Goal: Task Accomplishment & Management: Manage account settings

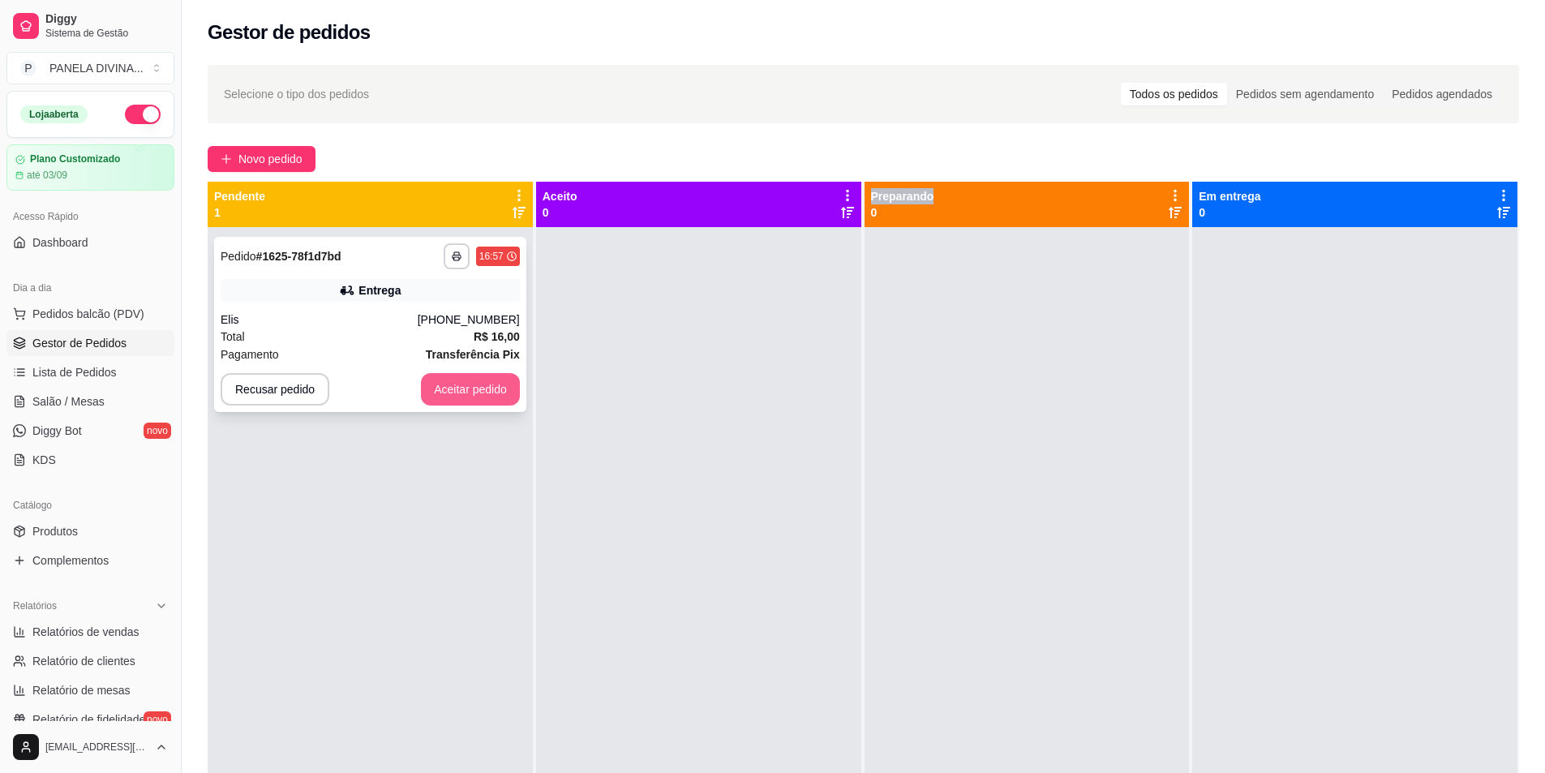
click at [471, 386] on button "Aceitar pedido" at bounding box center [470, 389] width 99 height 32
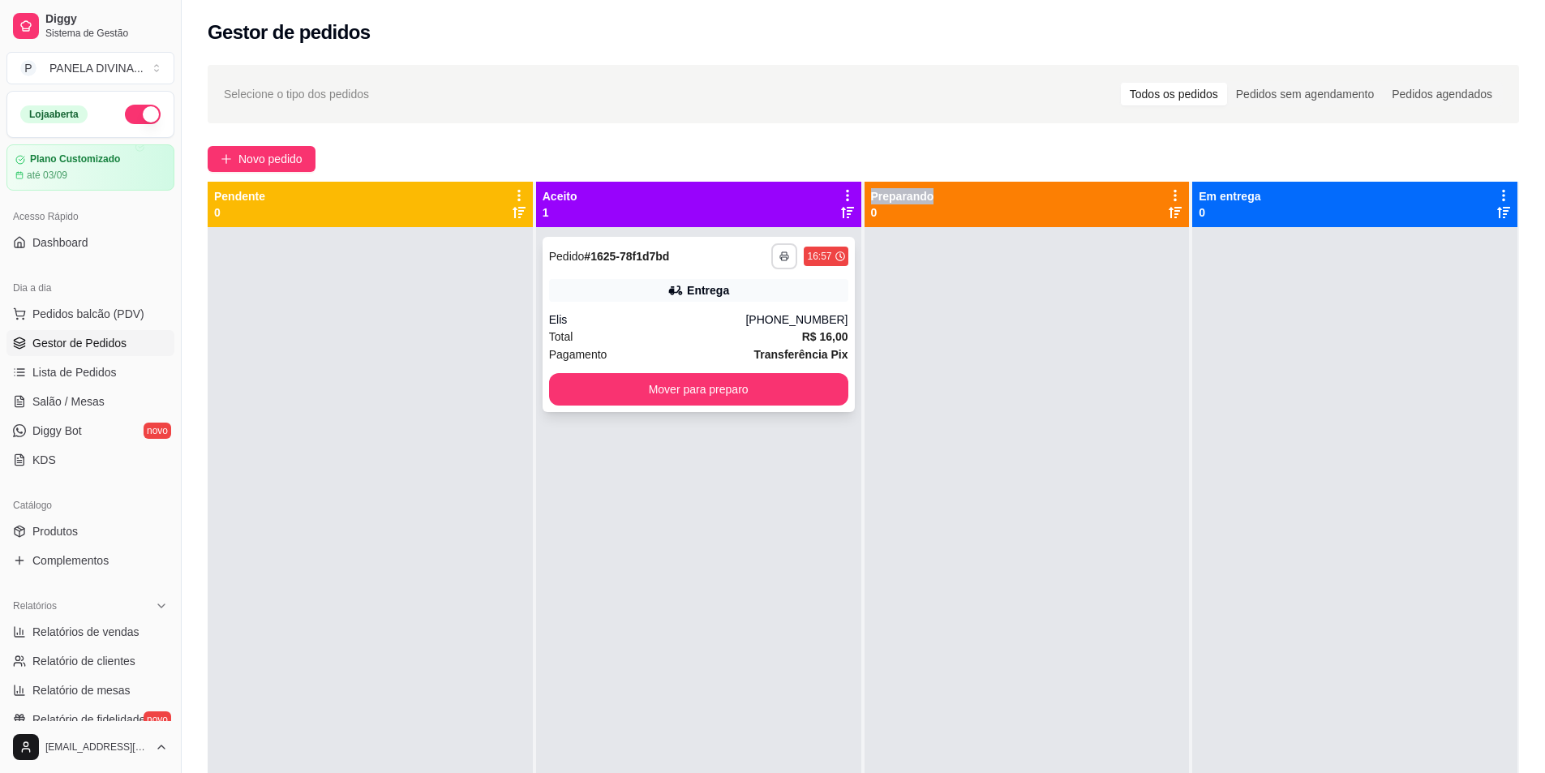
click at [786, 260] on button "button" at bounding box center [784, 256] width 26 height 26
click at [756, 319] on button "IMPRESSORA" at bounding box center [736, 313] width 118 height 26
click at [552, 311] on div "**********" at bounding box center [699, 324] width 312 height 175
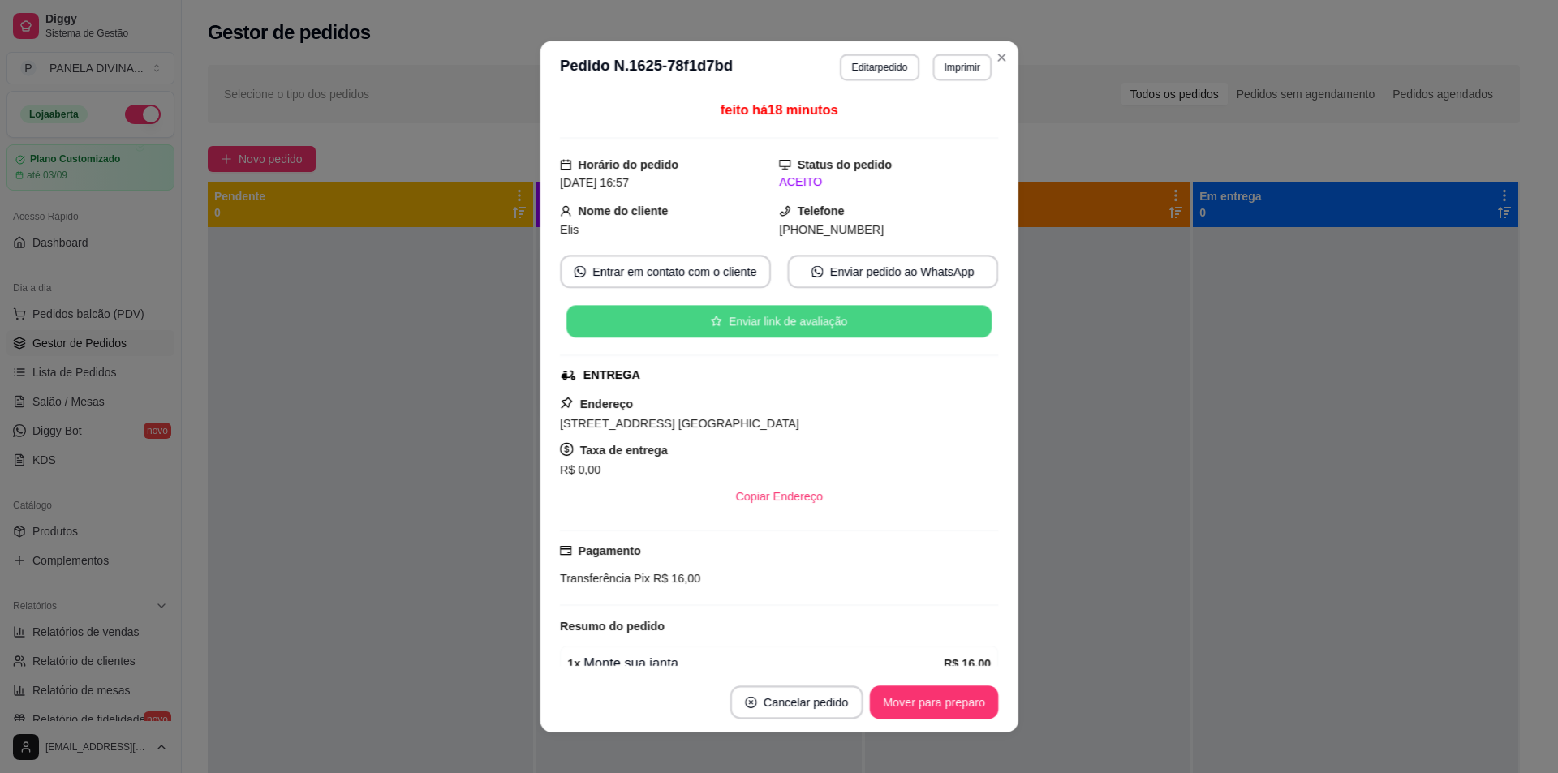
click at [552, 311] on div "feito há 18 minutos Horário do pedido [DATE] 16:57 Status do pedido ACEITO Nome…" at bounding box center [778, 383] width 478 height 578
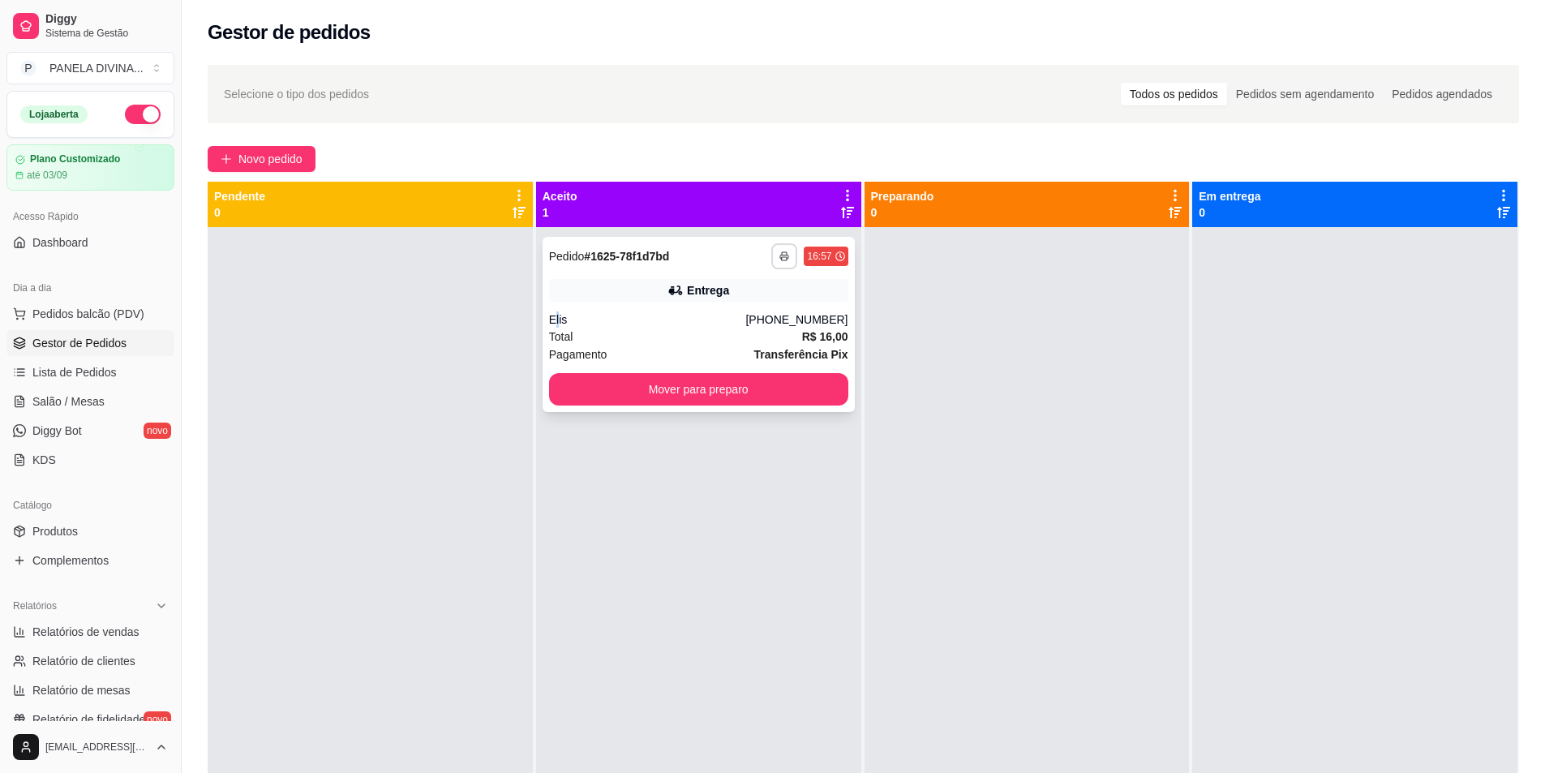
click at [774, 255] on button "button" at bounding box center [784, 256] width 26 height 26
click at [741, 317] on button "IMPRESSORA" at bounding box center [736, 313] width 118 height 26
click at [706, 393] on button "Mover para preparo" at bounding box center [698, 389] width 299 height 32
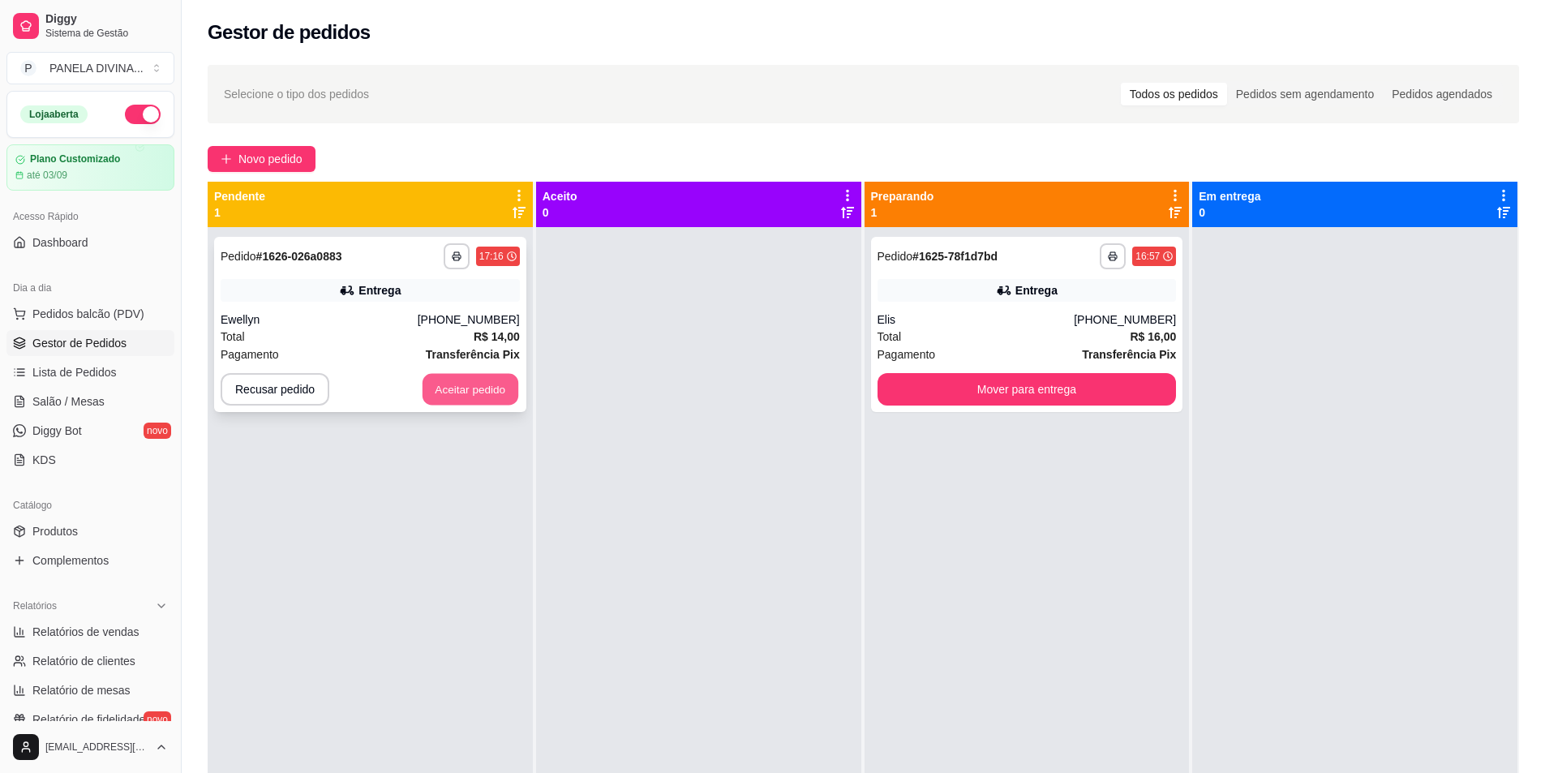
click at [484, 392] on button "Aceitar pedido" at bounding box center [471, 390] width 96 height 32
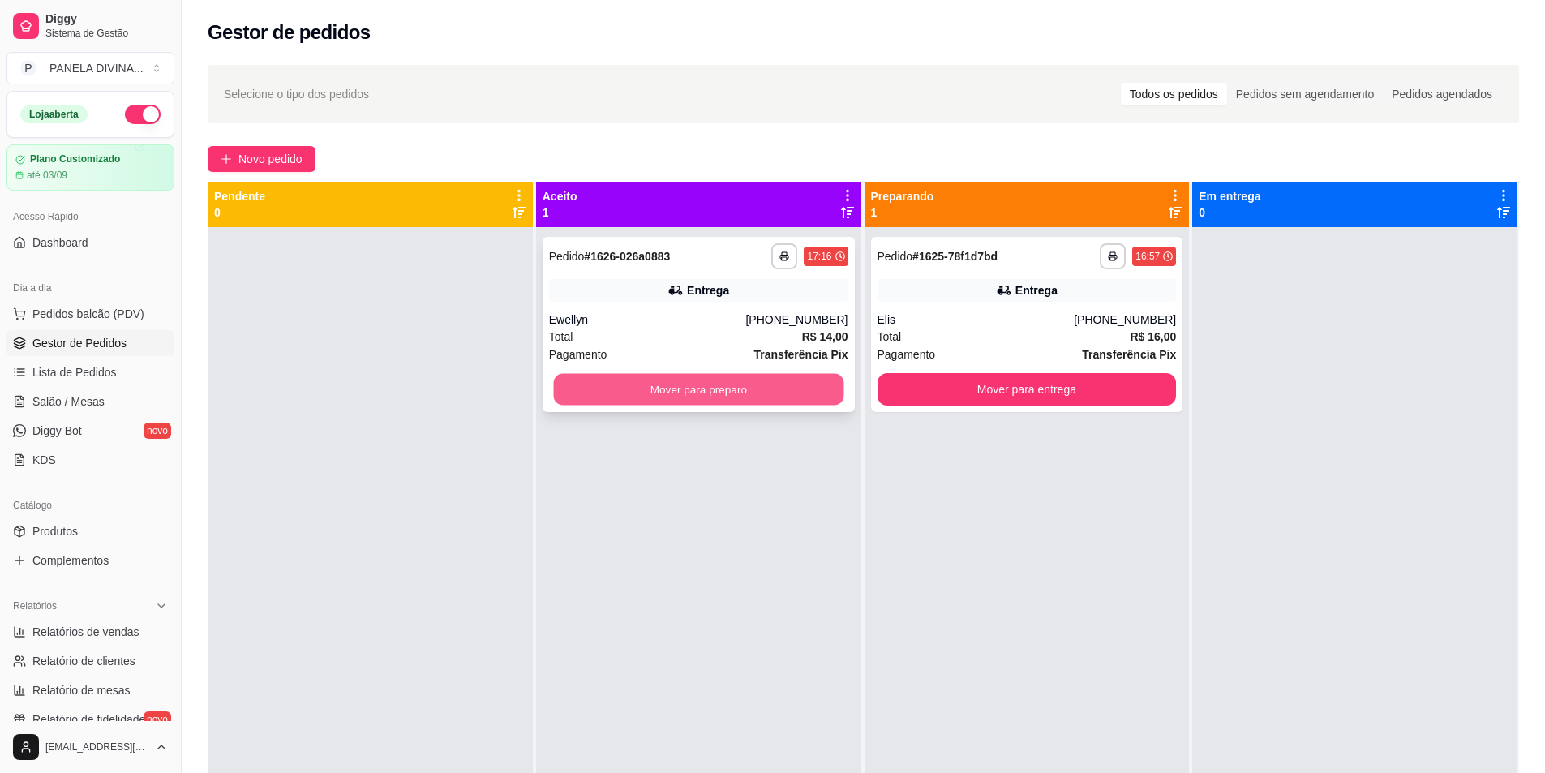
click at [648, 396] on button "Mover para preparo" at bounding box center [698, 390] width 290 height 32
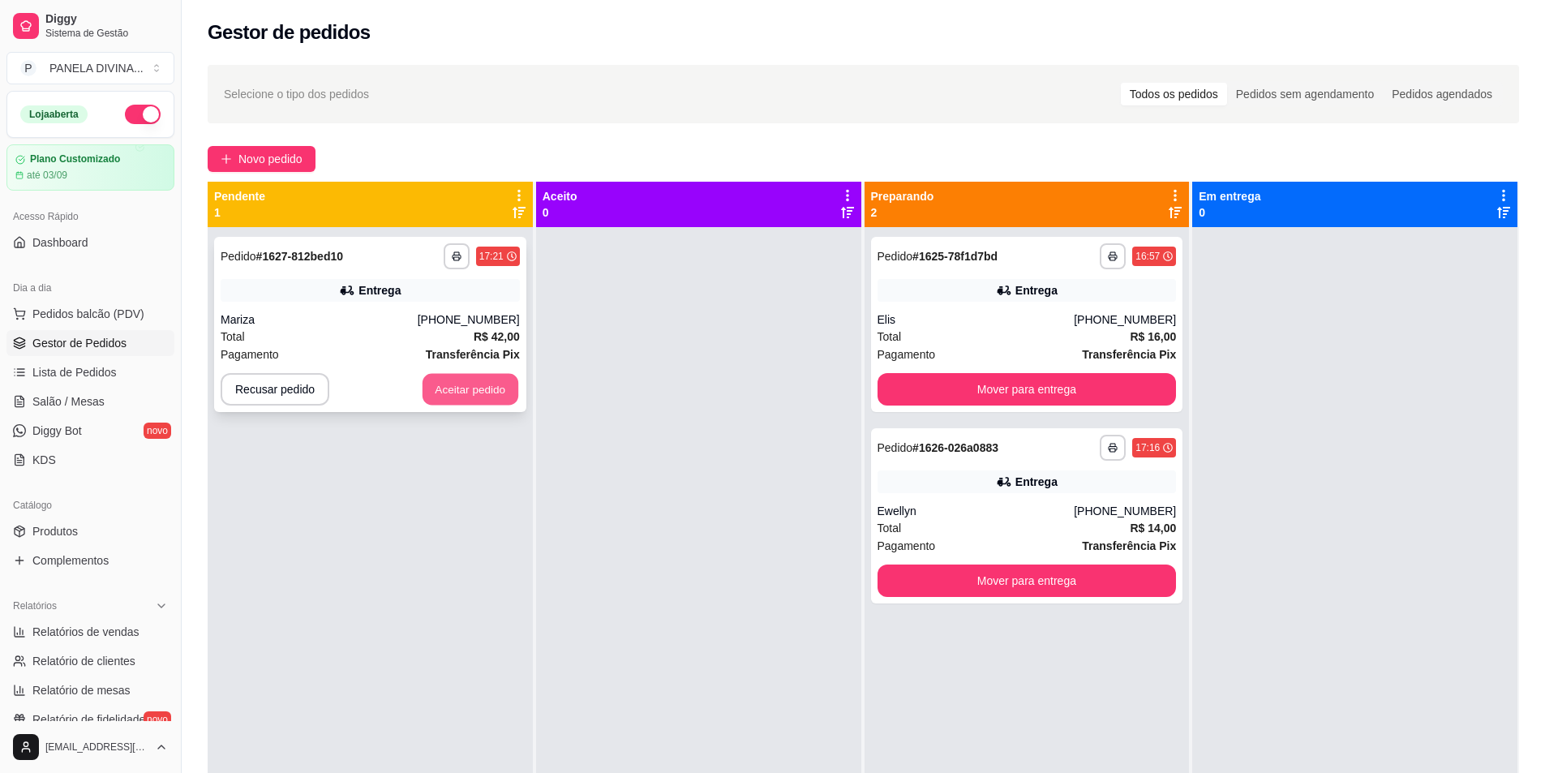
click at [440, 391] on button "Aceitar pedido" at bounding box center [471, 390] width 96 height 32
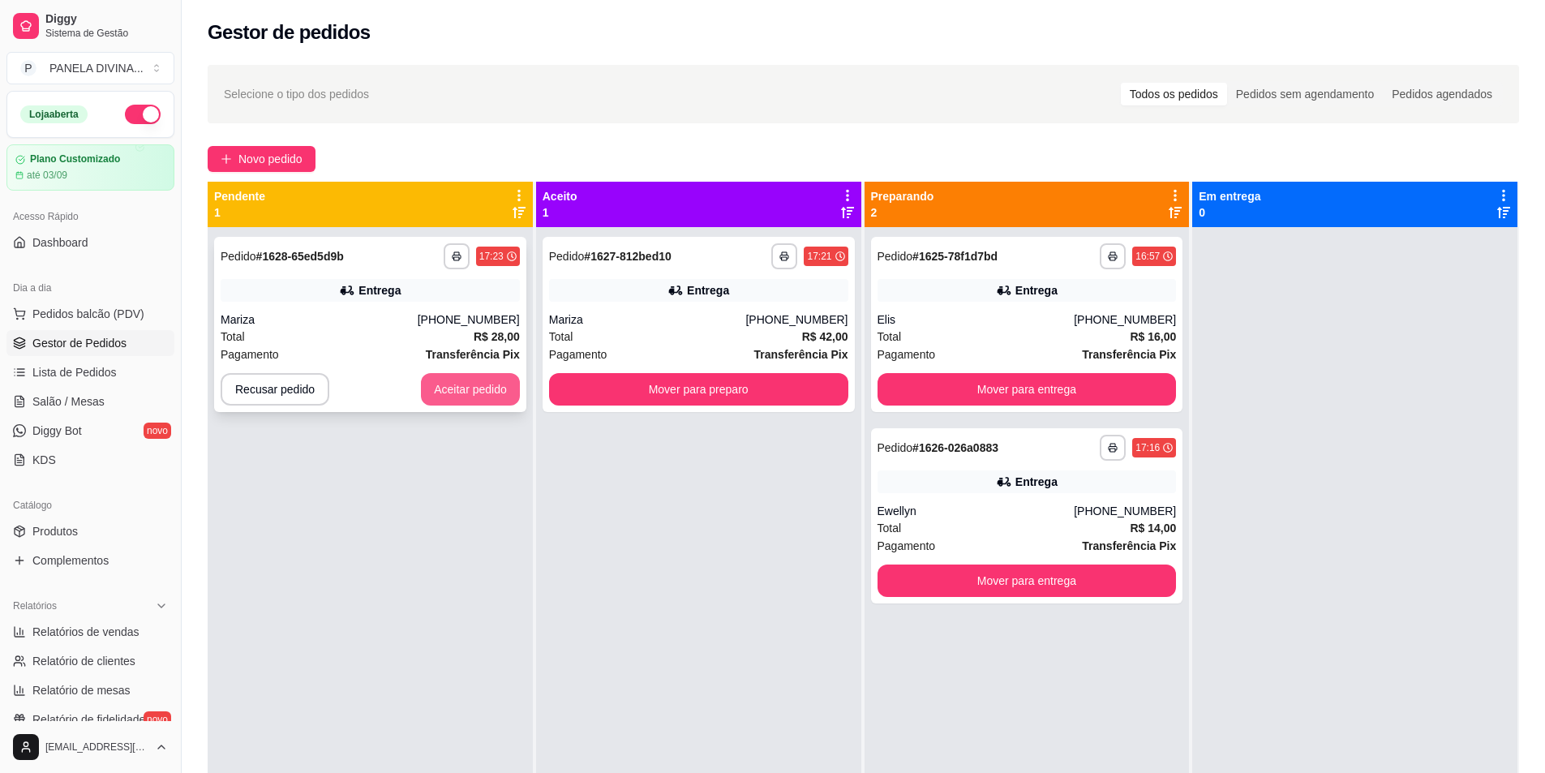
click at [446, 393] on button "Aceitar pedido" at bounding box center [470, 389] width 99 height 32
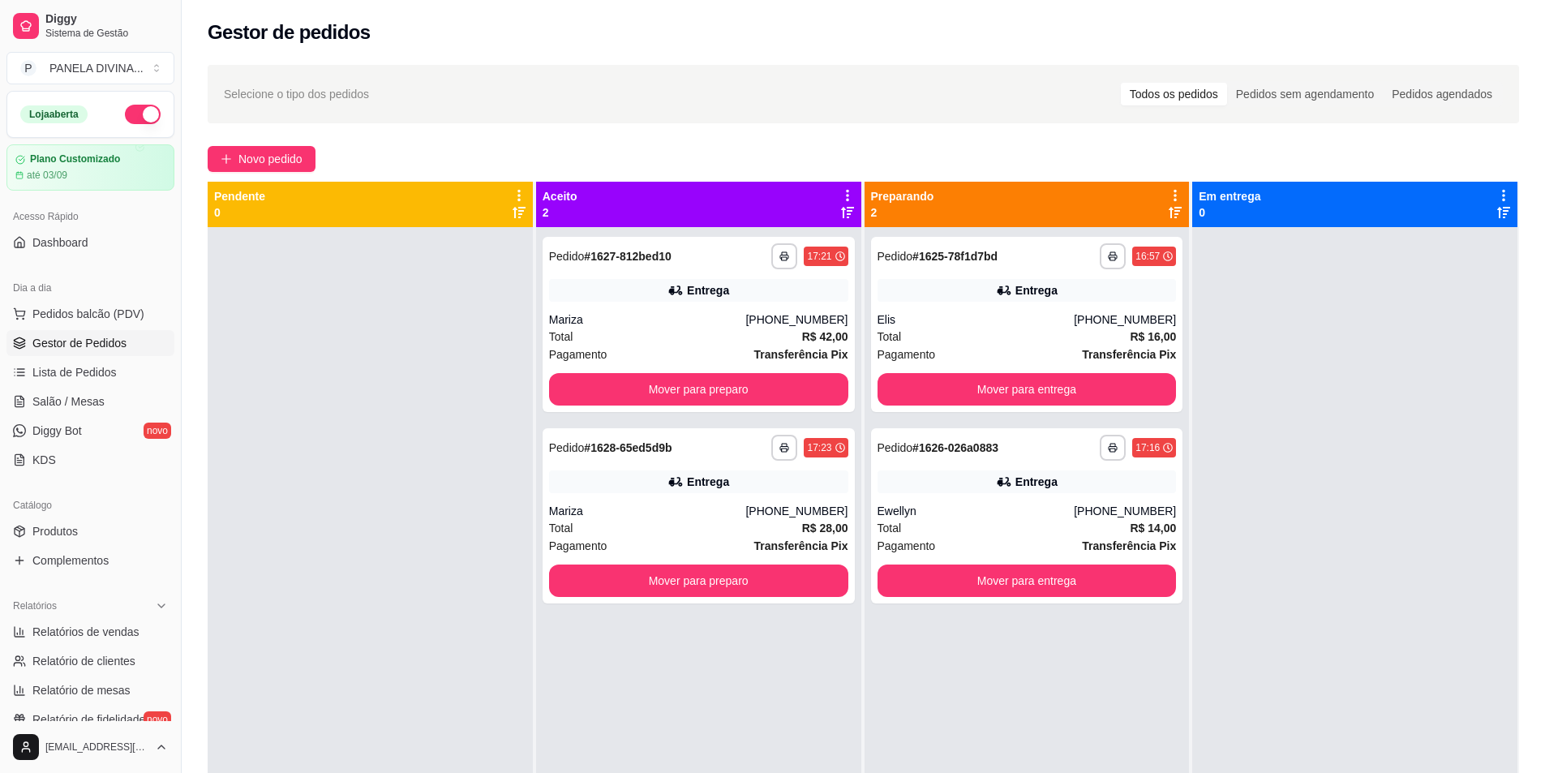
click at [438, 703] on div at bounding box center [370, 613] width 325 height 773
click at [915, 391] on button "Mover para entrega" at bounding box center [1027, 389] width 299 height 32
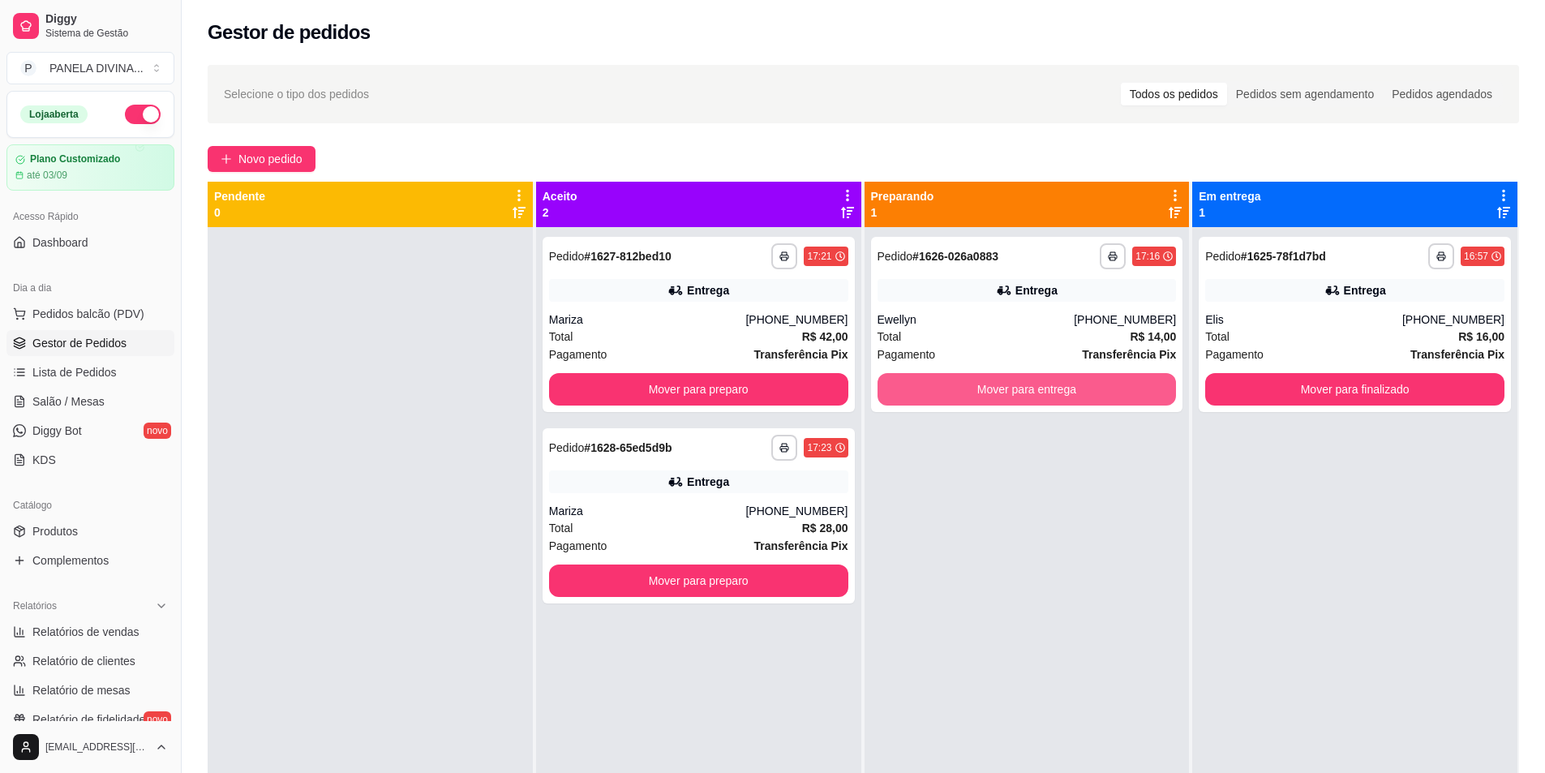
click at [915, 391] on button "Mover para entrega" at bounding box center [1027, 389] width 299 height 32
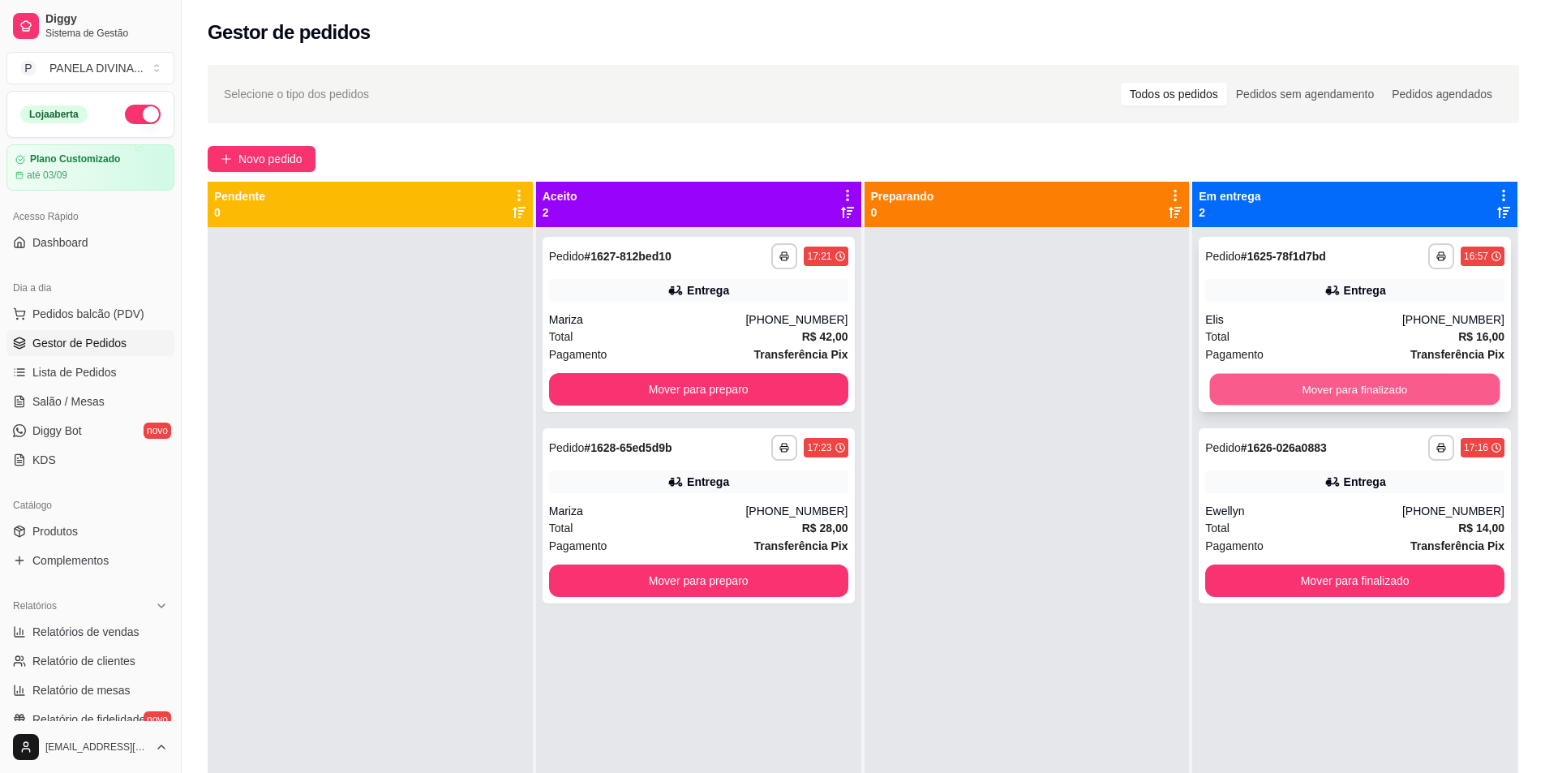
click at [1391, 404] on button "Mover para finalizado" at bounding box center [1355, 390] width 290 height 32
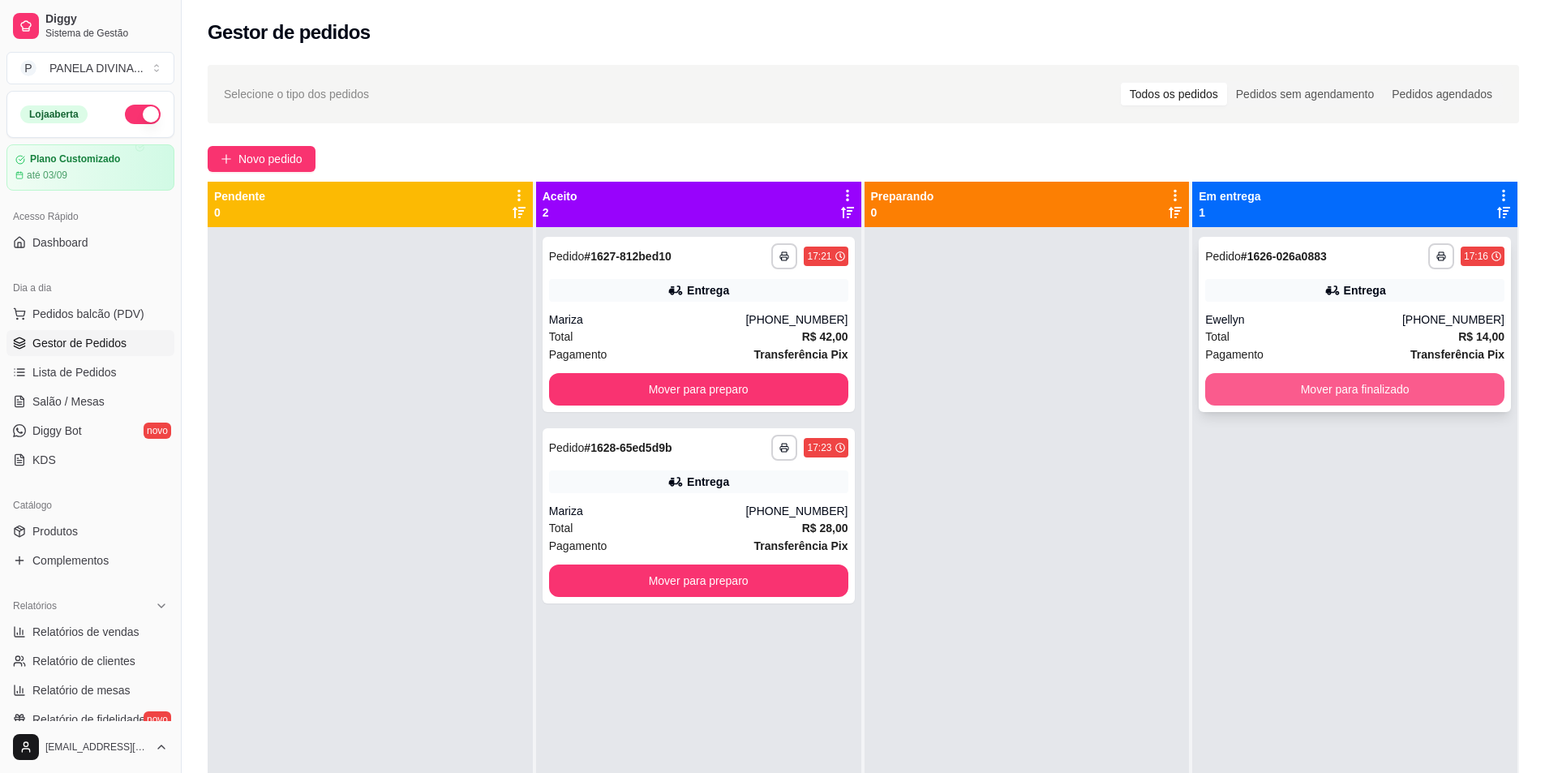
click at [1302, 389] on button "Mover para finalizado" at bounding box center [1355, 389] width 299 height 32
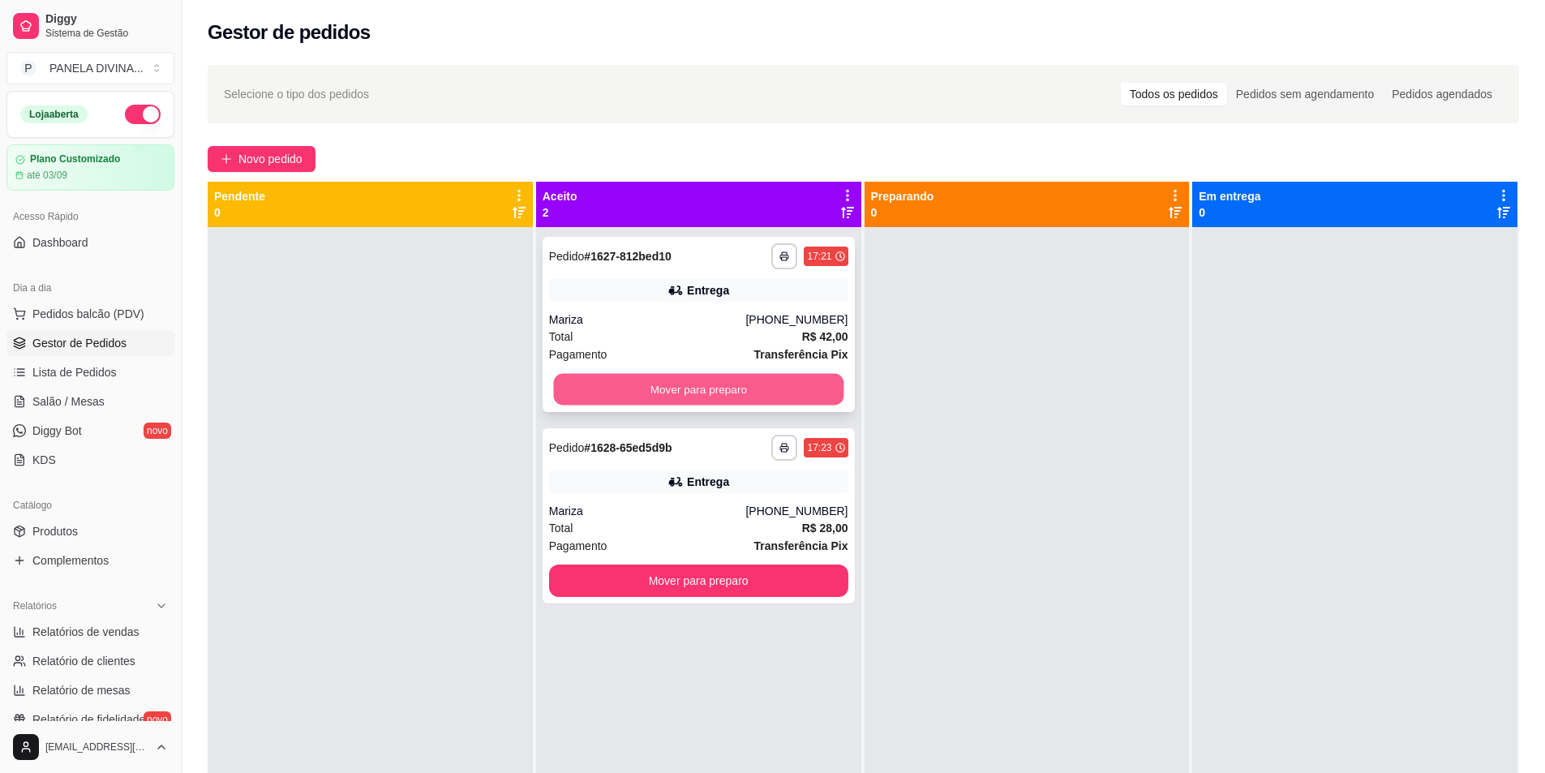
click at [742, 377] on button "Mover para preparo" at bounding box center [698, 390] width 290 height 32
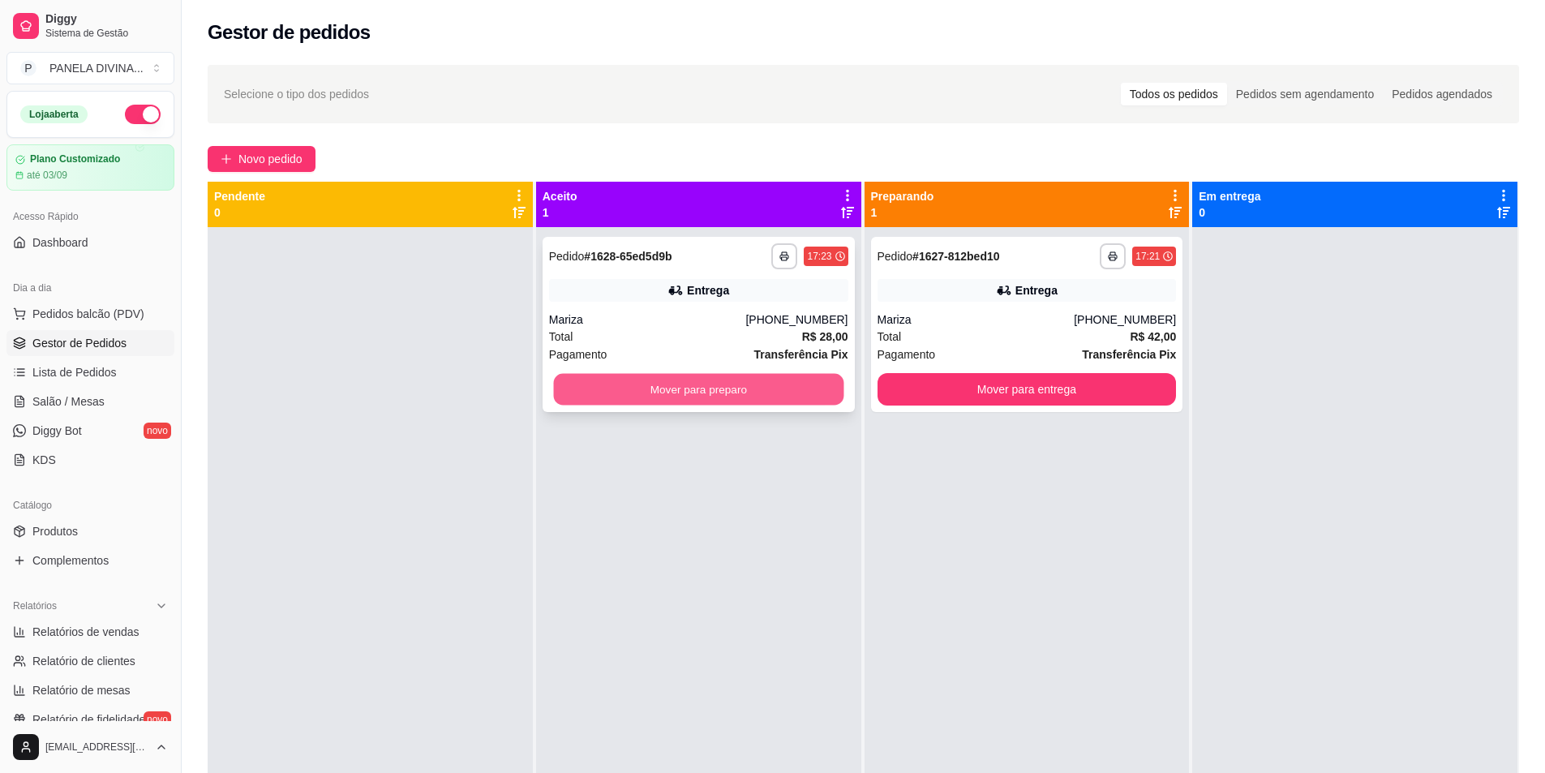
click at [807, 389] on button "Mover para preparo" at bounding box center [698, 390] width 290 height 32
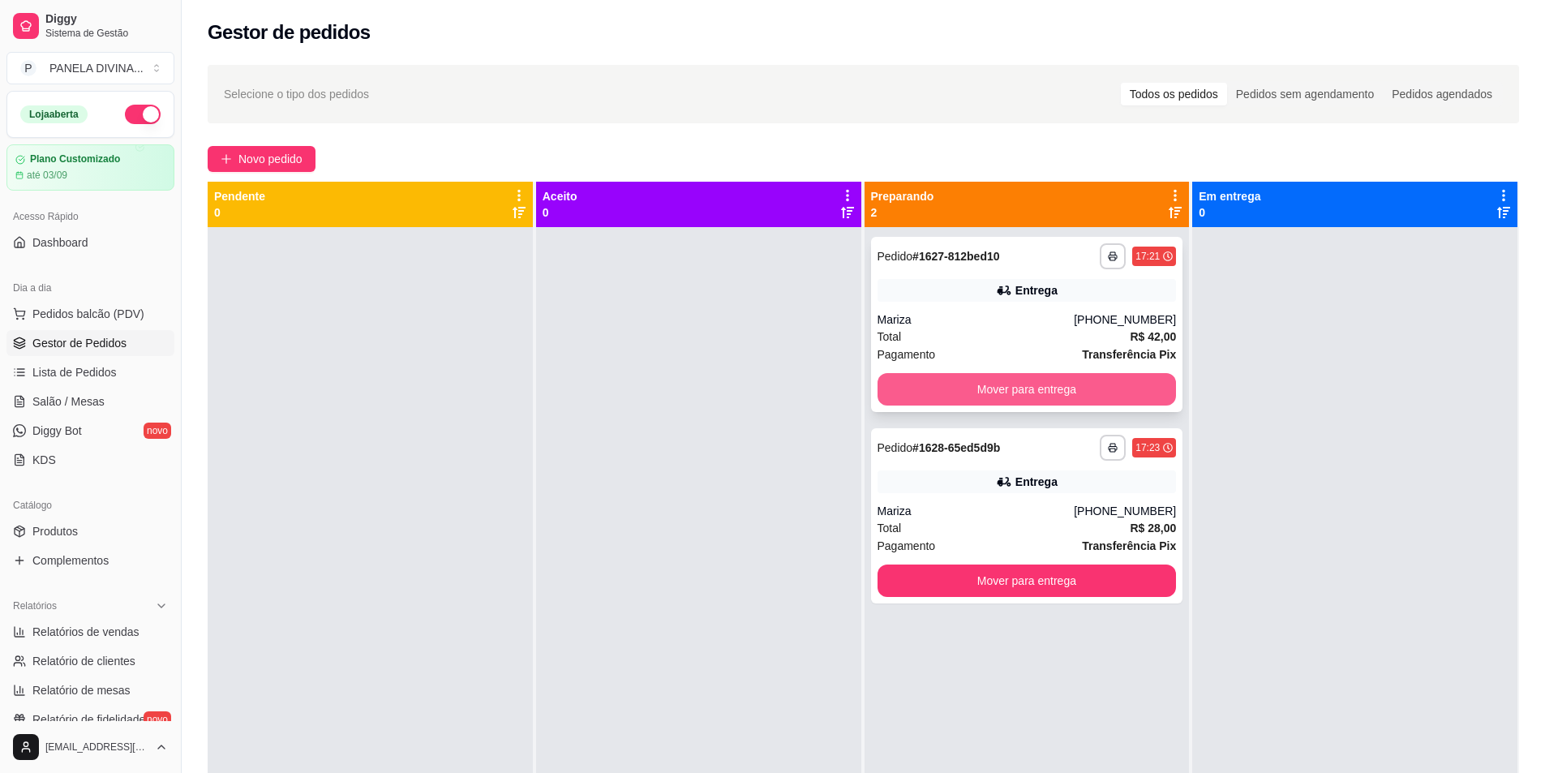
click at [989, 381] on button "Mover para entrega" at bounding box center [1027, 389] width 299 height 32
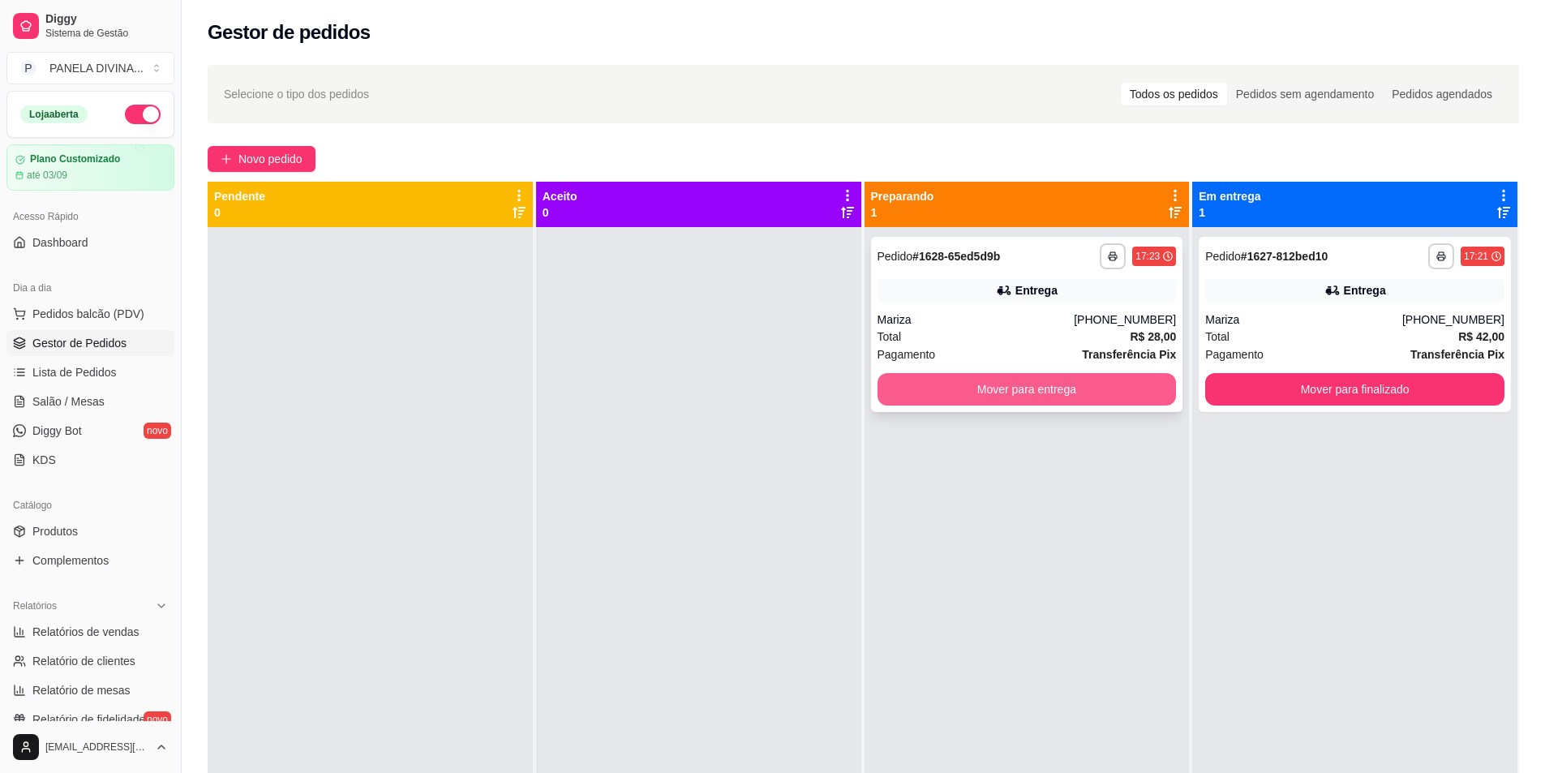
click at [968, 385] on button "Mover para entrega" at bounding box center [1027, 389] width 299 height 32
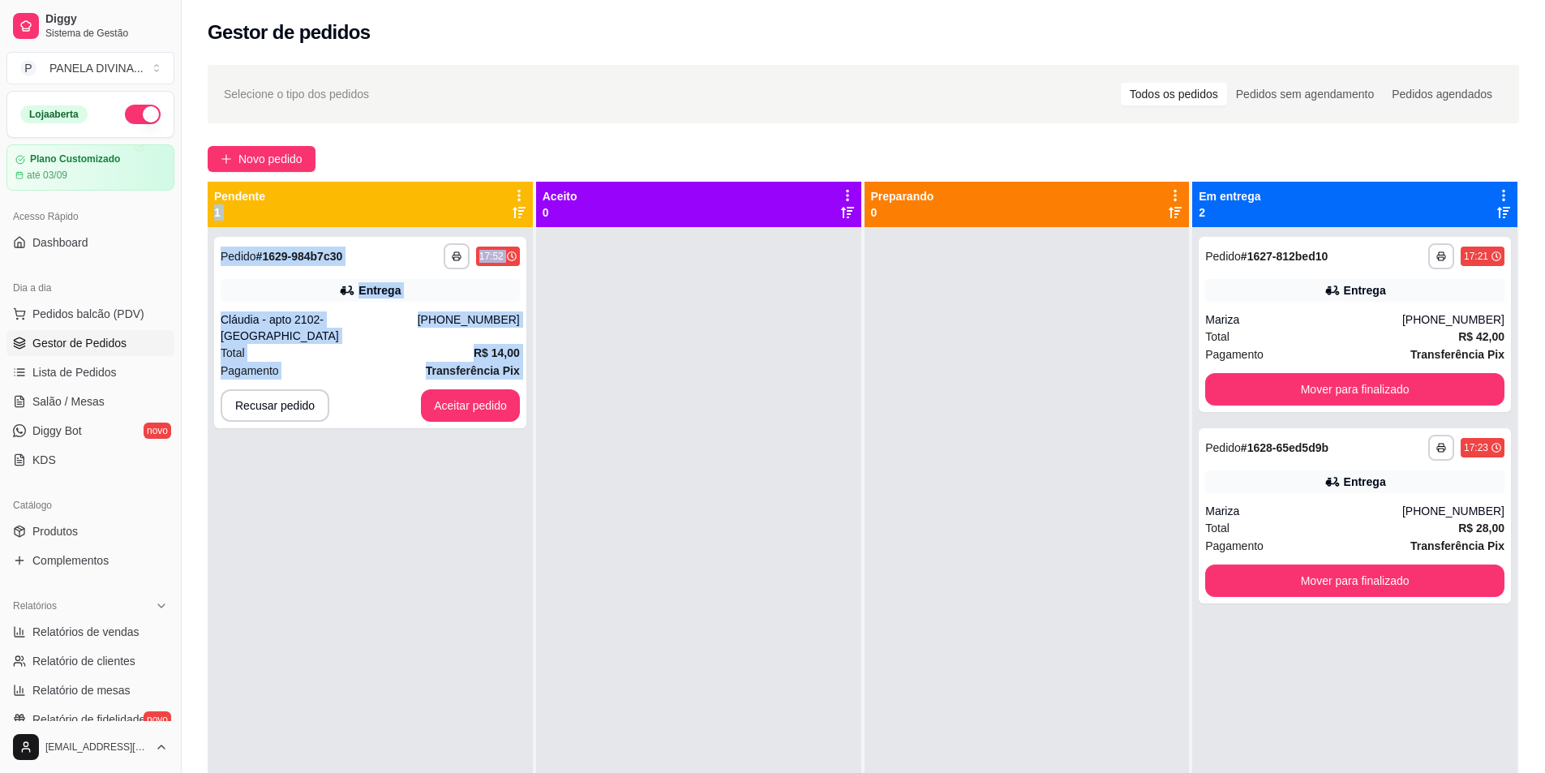
click at [388, 484] on div "**********" at bounding box center [370, 613] width 325 height 773
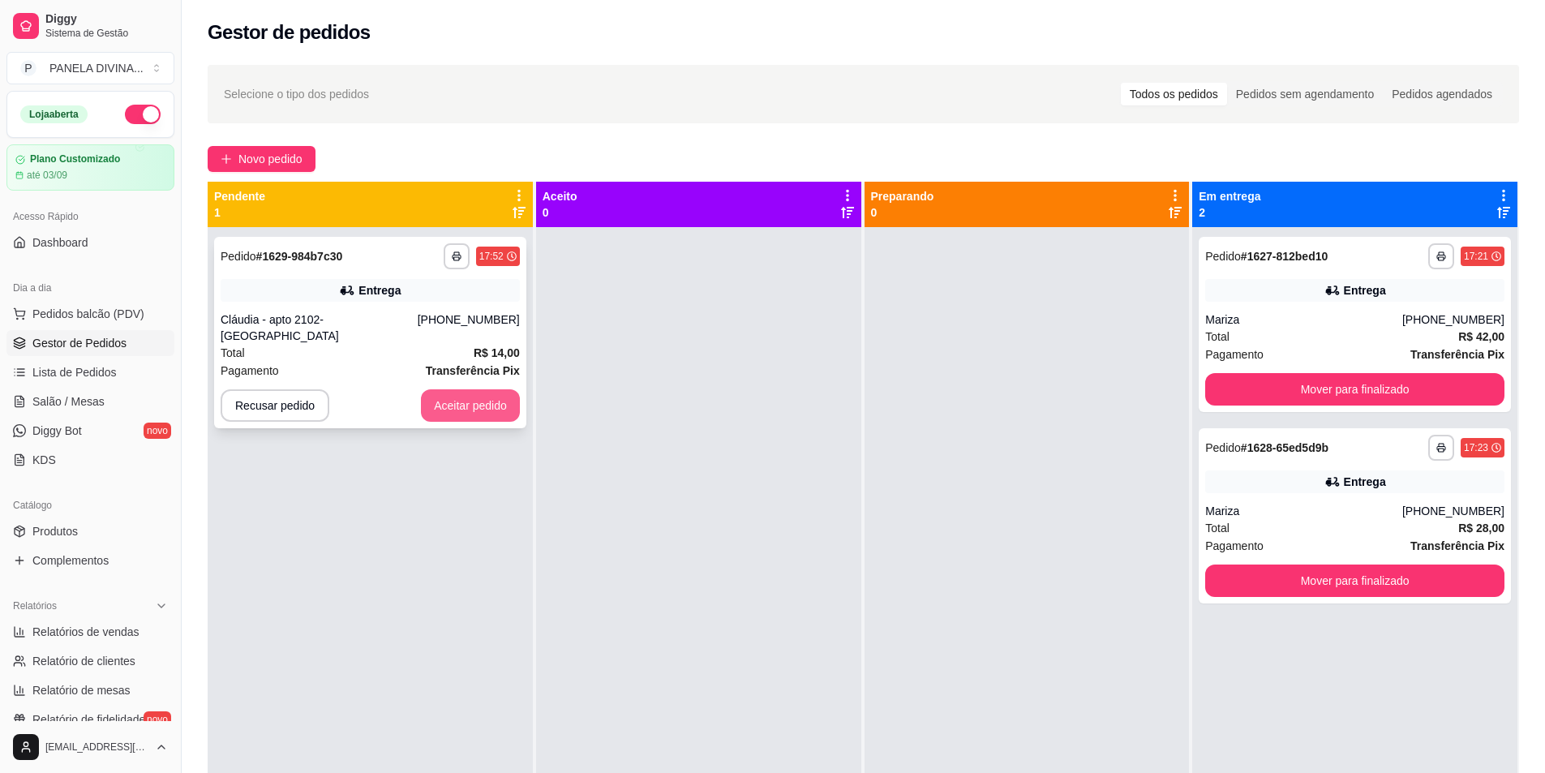
click at [463, 389] on button "Aceitar pedido" at bounding box center [470, 405] width 99 height 32
